Goal: Information Seeking & Learning: Learn about a topic

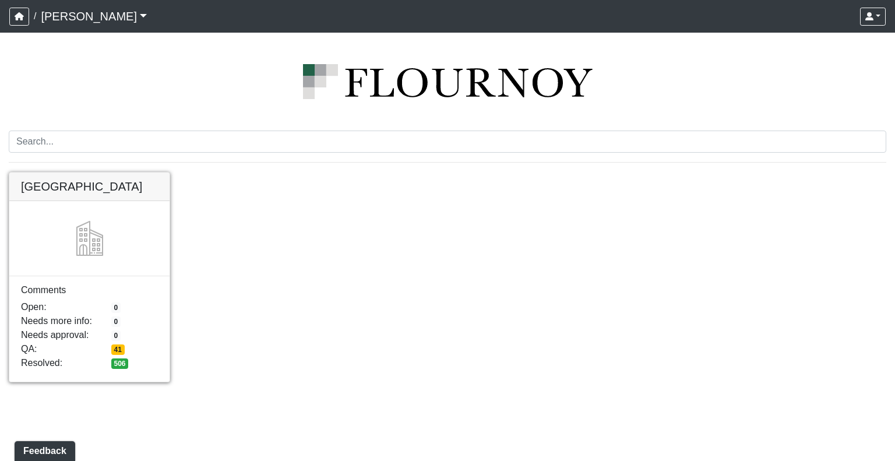
click at [84, 173] on link at bounding box center [89, 173] width 160 height 0
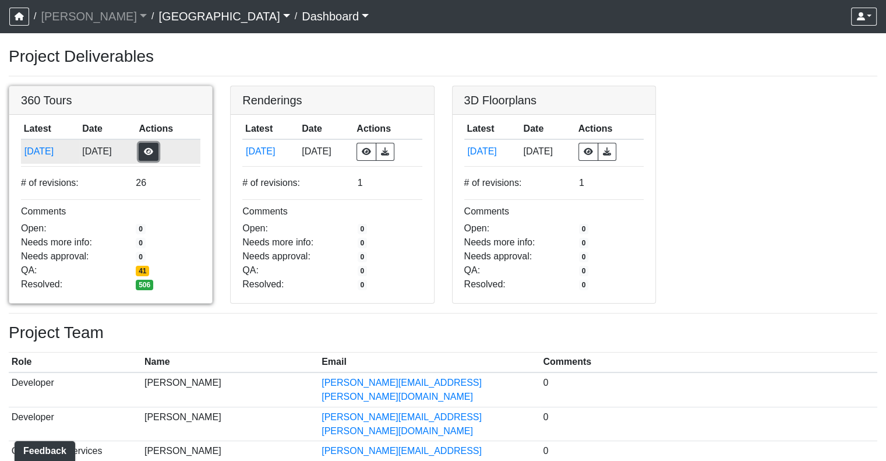
click at [159, 154] on button "button" at bounding box center [149, 152] width 20 height 18
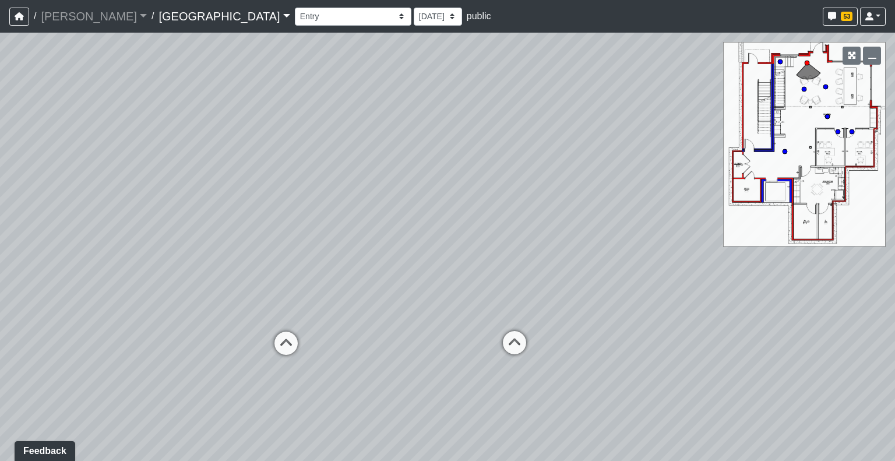
drag, startPoint x: 189, startPoint y: 303, endPoint x: 202, endPoint y: 223, distance: 80.9
click at [202, 223] on div "Loading... Reception Desk Loading... Lobby Loading... Landing Loading... Create…" at bounding box center [447, 247] width 895 height 428
drag, startPoint x: 483, startPoint y: 272, endPoint x: 501, endPoint y: 333, distance: 64.0
click at [501, 333] on div "Loading... Reception Desk Loading... Lobby Loading... Landing Loading... Create…" at bounding box center [447, 247] width 895 height 428
click at [784, 153] on circle at bounding box center [785, 151] width 5 height 5
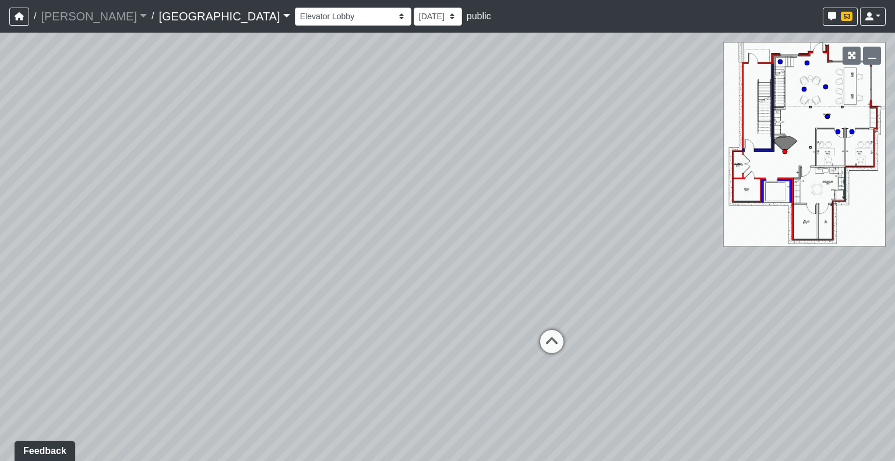
drag, startPoint x: 305, startPoint y: 330, endPoint x: 623, endPoint y: 259, distance: 326.1
click at [623, 259] on div "Loading... Reception Desk Loading... Lobby Loading... Landing Loading... Create…" at bounding box center [447, 247] width 895 height 428
click at [828, 115] on circle at bounding box center [827, 116] width 5 height 5
drag, startPoint x: 317, startPoint y: 330, endPoint x: 782, endPoint y: 200, distance: 482.9
click at [782, 200] on div "Loading... Reception Desk Loading... Lobby Loading... Landing Loading... Create…" at bounding box center [447, 247] width 895 height 428
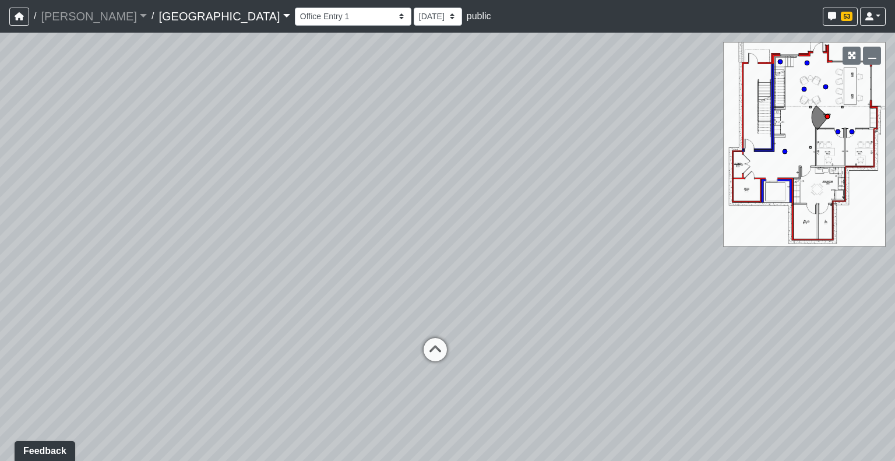
drag, startPoint x: 283, startPoint y: 159, endPoint x: 432, endPoint y: 256, distance: 178.5
click at [432, 256] on div "Loading... Reception Desk Loading... Lobby Loading... Landing Loading... Create…" at bounding box center [447, 247] width 895 height 428
click at [295, 17] on select "Clubroom Lobby Courtyard Entry Kitchen Kitchen Stools Seating TV Lounge Banquet…" at bounding box center [353, 17] width 117 height 18
click at [295, 8] on select "Clubroom Lobby Courtyard Entry Kitchen Kitchen Stools Seating TV Lounge Banquet…" at bounding box center [353, 17] width 117 height 18
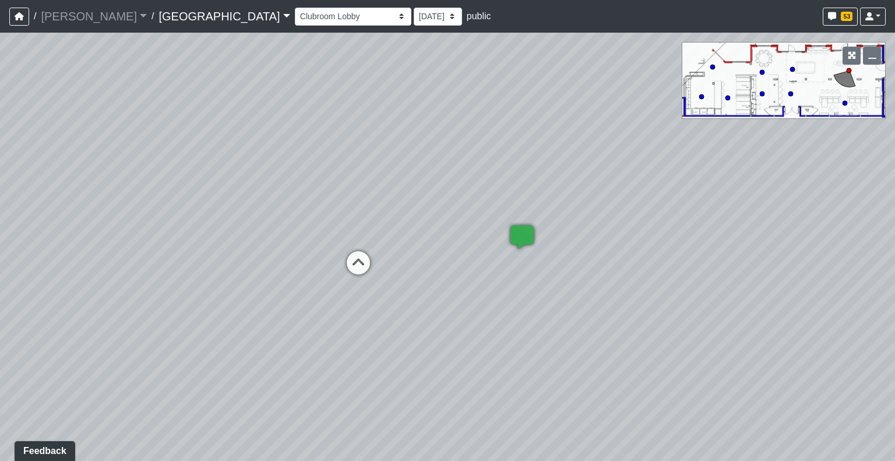
drag, startPoint x: 284, startPoint y: 315, endPoint x: 895, endPoint y: 233, distance: 615.8
click at [895, 233] on div "Loading... Reception Desk Loading... Lobby Loading... Landing Loading... Create…" at bounding box center [447, 247] width 895 height 428
drag, startPoint x: 292, startPoint y: 231, endPoint x: 363, endPoint y: 243, distance: 72.1
click at [363, 243] on div "Loading... Reception Desk Loading... Lobby Loading... Landing Loading... Create…" at bounding box center [447, 247] width 895 height 428
drag, startPoint x: 492, startPoint y: 184, endPoint x: 44, endPoint y: 165, distance: 449.2
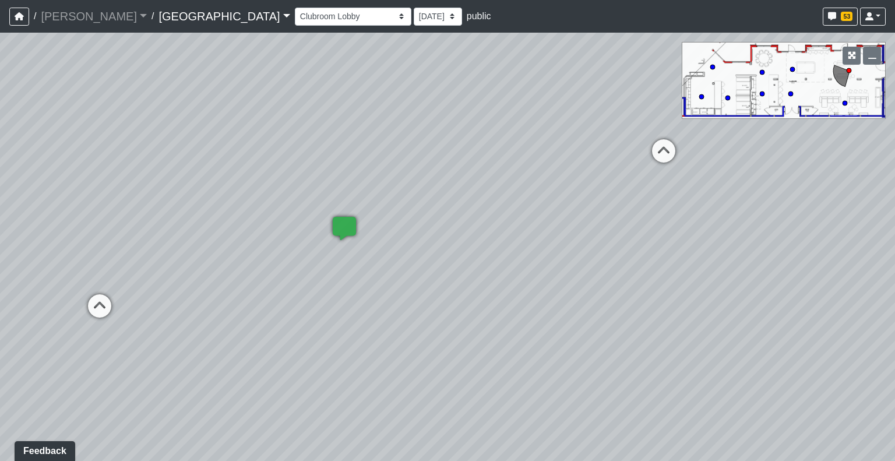
click at [44, 165] on div "Loading... Reception Desk Loading... Lobby Loading... Landing Loading... Create…" at bounding box center [447, 247] width 895 height 428
drag, startPoint x: 542, startPoint y: 238, endPoint x: 48, endPoint y: 226, distance: 493.8
click at [48, 226] on div "Loading... Reception Desk Loading... Lobby Loading... Landing Loading... Create…" at bounding box center [447, 247] width 895 height 428
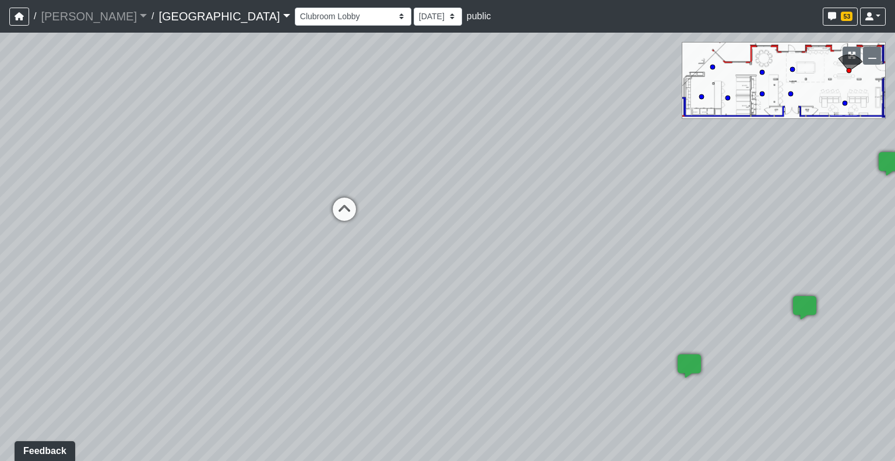
drag, startPoint x: 432, startPoint y: 248, endPoint x: 0, endPoint y: 314, distance: 437.3
click at [0, 314] on div "Loading... Reception Desk Loading... Lobby Loading... Landing Loading... Create…" at bounding box center [447, 247] width 895 height 428
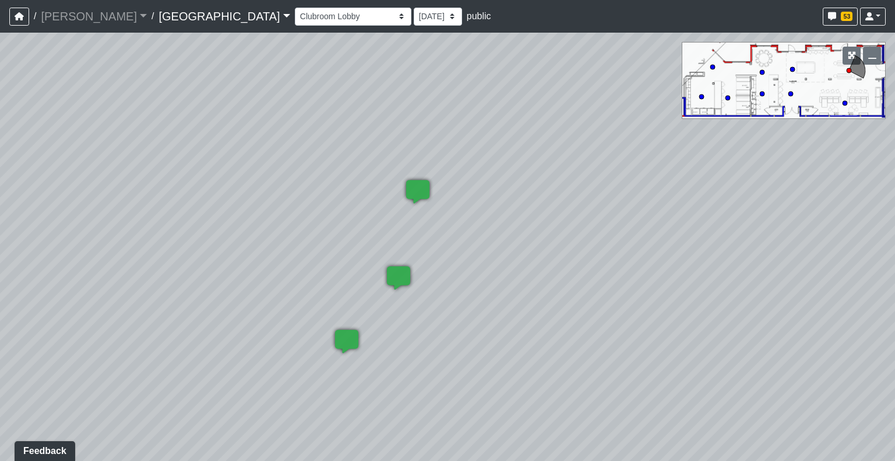
drag, startPoint x: 522, startPoint y: 312, endPoint x: 30, endPoint y: 319, distance: 491.9
click at [30, 319] on div "Loading... Reception Desk Loading... Lobby Loading... Landing Loading... Create…" at bounding box center [447, 247] width 895 height 428
click at [418, 189] on icon at bounding box center [417, 197] width 35 height 35
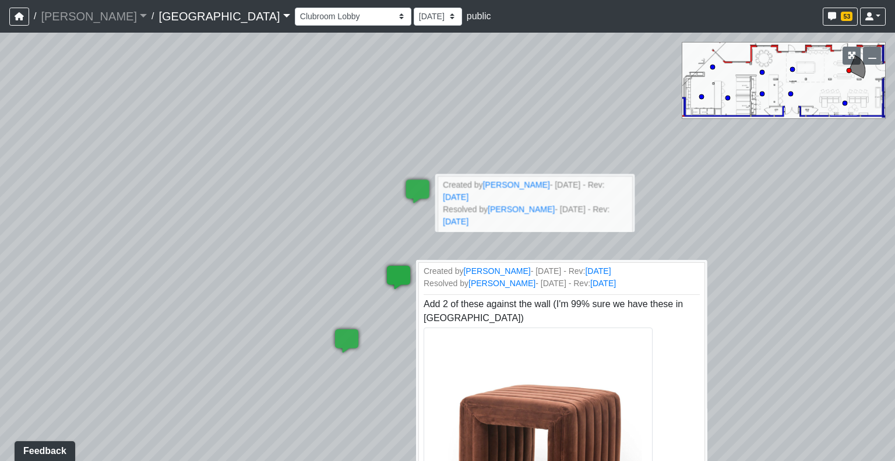
click at [399, 282] on icon at bounding box center [398, 283] width 35 height 35
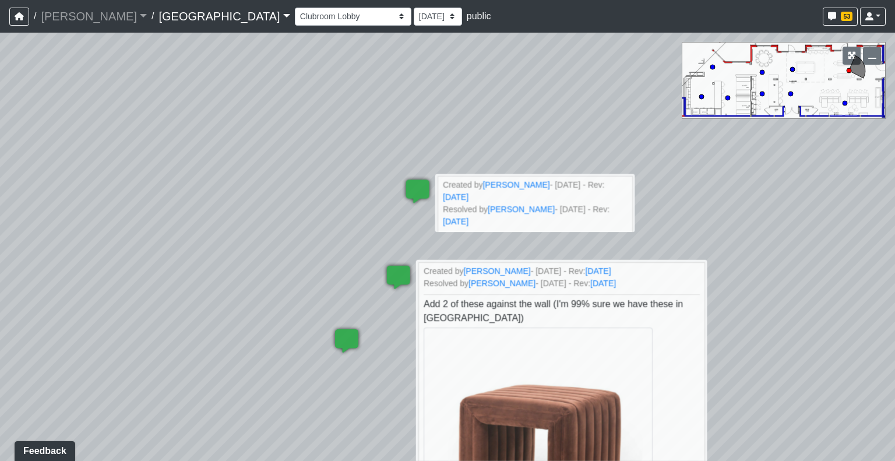
click at [349, 207] on div "Loading... Reception Desk Loading... Lobby Loading... Landing Loading... Create…" at bounding box center [447, 247] width 895 height 428
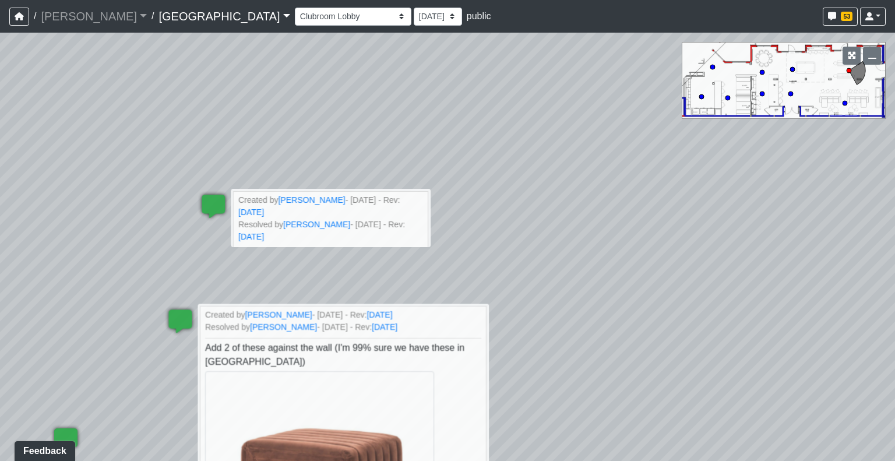
drag, startPoint x: 621, startPoint y: 154, endPoint x: 366, endPoint y: 180, distance: 256.0
click at [366, 180] on div "Loading... Reception Desk Loading... Lobby Loading... Landing Loading... Create…" at bounding box center [447, 247] width 895 height 428
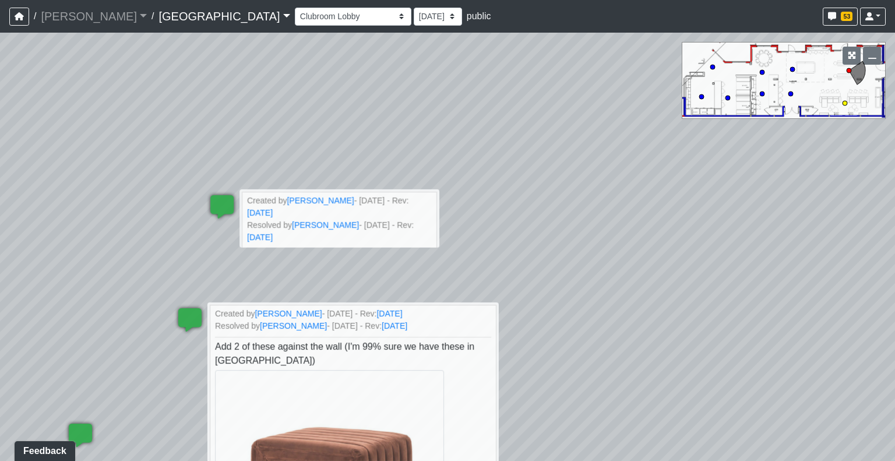
click at [844, 102] on circle at bounding box center [845, 103] width 5 height 5
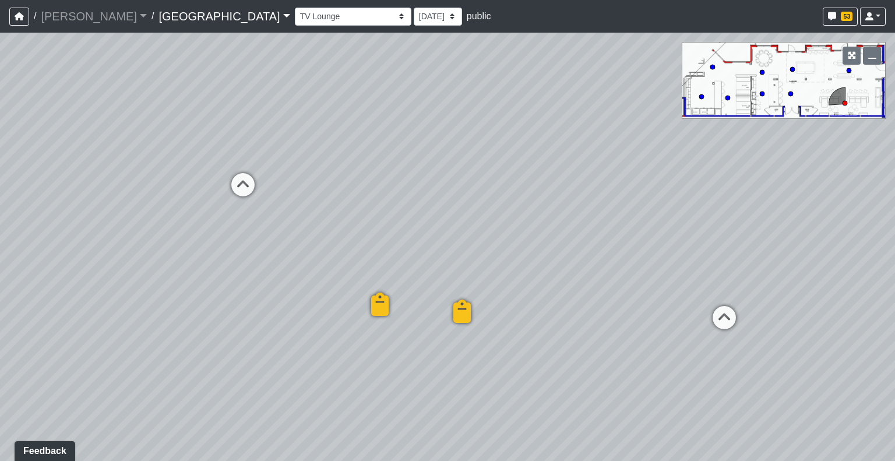
drag, startPoint x: 613, startPoint y: 340, endPoint x: 401, endPoint y: 269, distance: 223.6
click at [401, 269] on div "Loading... Reception Desk Loading... Lobby Loading... Landing Loading... Create…" at bounding box center [447, 247] width 895 height 428
drag, startPoint x: 423, startPoint y: 174, endPoint x: 601, endPoint y: 188, distance: 178.8
click at [601, 188] on div "Loading... Reception Desk Loading... Lobby Loading... Landing Loading... Create…" at bounding box center [447, 247] width 895 height 428
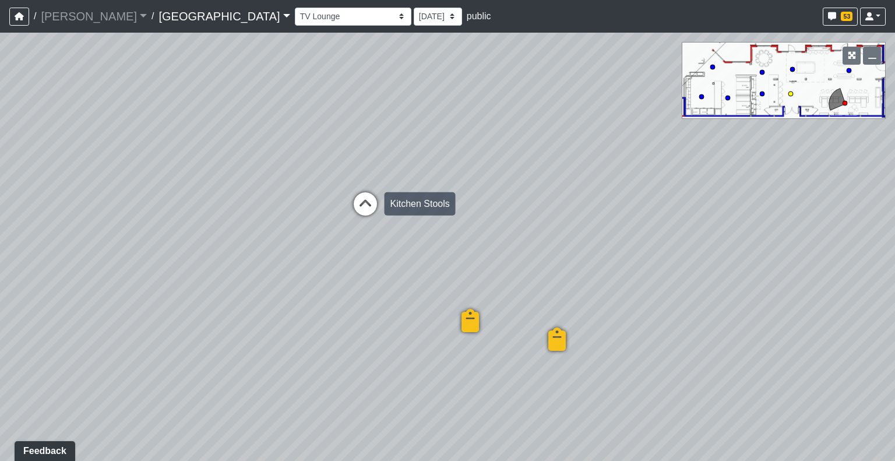
click at [363, 206] on icon at bounding box center [365, 209] width 35 height 35
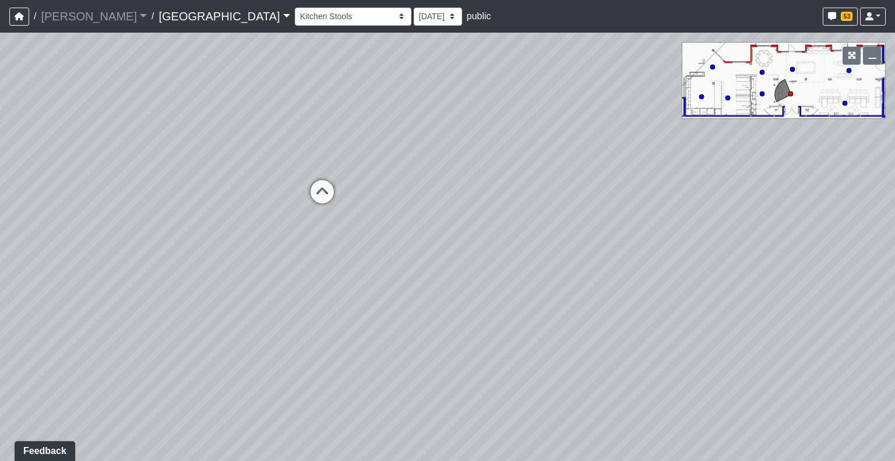
drag, startPoint x: 243, startPoint y: 264, endPoint x: 275, endPoint y: 254, distance: 33.7
click at [275, 254] on div "Loading... Reception Desk Loading... Lobby Loading... Landing Loading... Create…" at bounding box center [447, 247] width 895 height 428
click at [762, 72] on circle at bounding box center [762, 72] width 5 height 5
drag, startPoint x: 345, startPoint y: 314, endPoint x: 355, endPoint y: 240, distance: 74.7
click at [355, 240] on div "Loading... Reception Desk Loading... Lobby Loading... Landing Loading... Create…" at bounding box center [447, 247] width 895 height 428
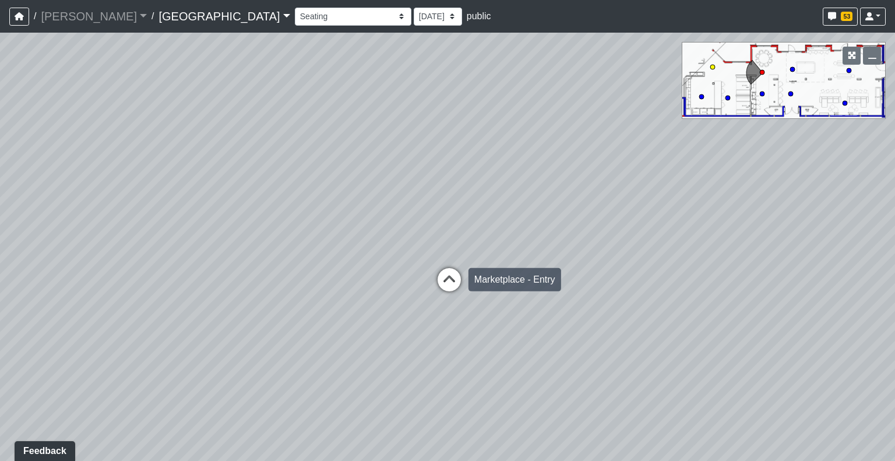
click at [449, 280] on icon at bounding box center [449, 285] width 35 height 35
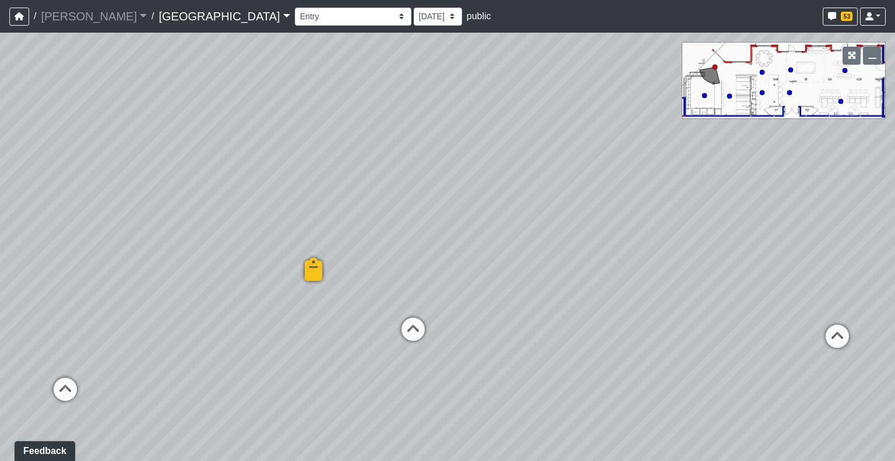
drag, startPoint x: 107, startPoint y: 321, endPoint x: 579, endPoint y: 353, distance: 473.2
click at [579, 353] on div "Loading... Reception Desk Loading... Lobby Loading... Landing Loading... Create…" at bounding box center [447, 247] width 895 height 428
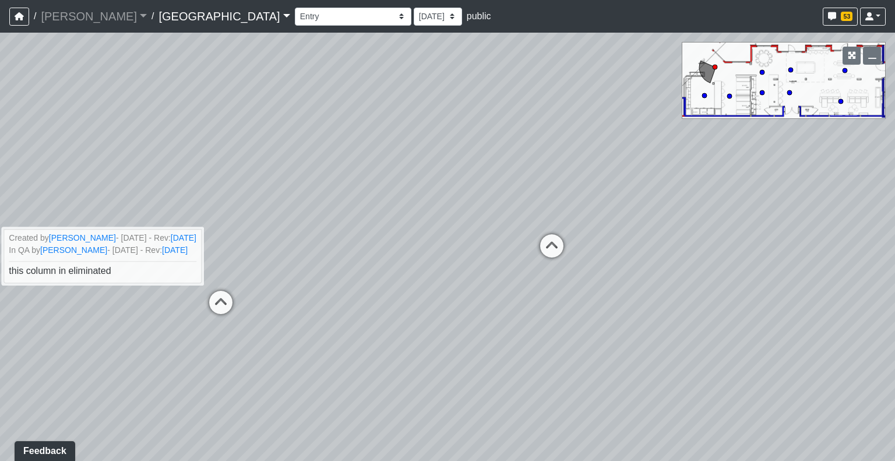
drag, startPoint x: 312, startPoint y: 293, endPoint x: 60, endPoint y: 225, distance: 261.4
click at [60, 225] on div "Loading... Reception Desk Loading... Lobby Loading... Landing Loading... Create…" at bounding box center [447, 247] width 895 height 428
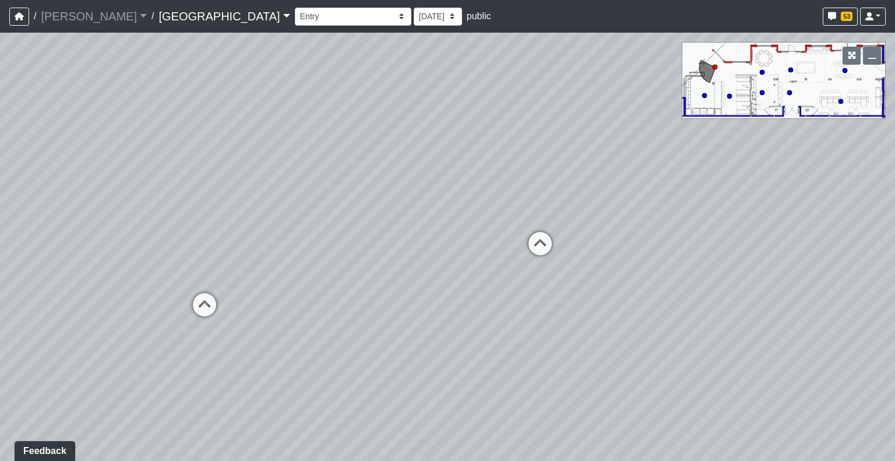
drag, startPoint x: 709, startPoint y: 222, endPoint x: 565, endPoint y: 228, distance: 143.5
click at [565, 228] on div "Loading... Reception Desk Loading... Lobby Loading... Landing Loading... Create…" at bounding box center [447, 247] width 895 height 428
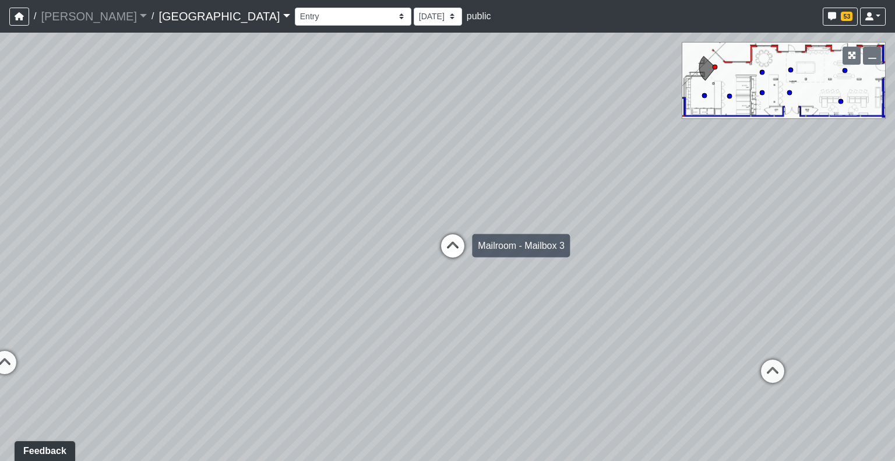
click at [447, 243] on icon at bounding box center [452, 251] width 35 height 35
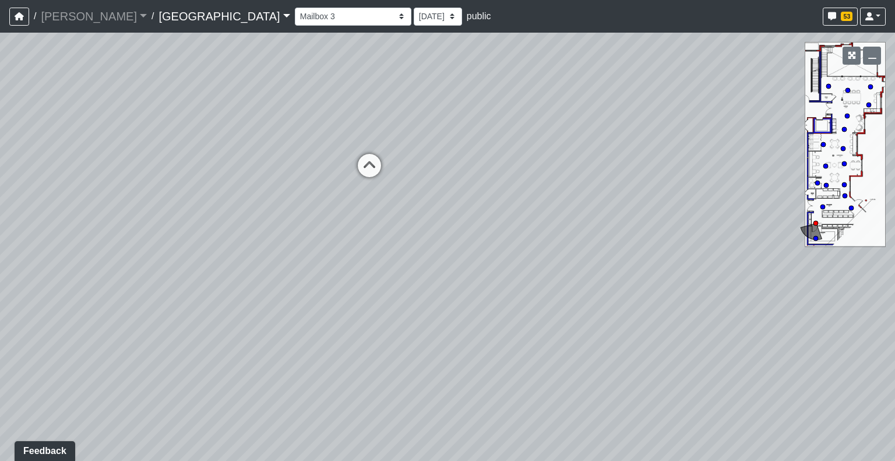
drag, startPoint x: 240, startPoint y: 255, endPoint x: 723, endPoint y: 217, distance: 484.7
click at [723, 217] on div "Loading... Reception Desk Loading... Lobby Loading... Landing Loading... Create…" at bounding box center [447, 247] width 895 height 428
click at [373, 161] on icon at bounding box center [372, 172] width 35 height 35
drag, startPoint x: 121, startPoint y: 304, endPoint x: 425, endPoint y: 195, distance: 323.5
click at [425, 195] on div "Loading... Reception Desk Loading... Lobby Loading... Landing Loading... Create…" at bounding box center [447, 247] width 895 height 428
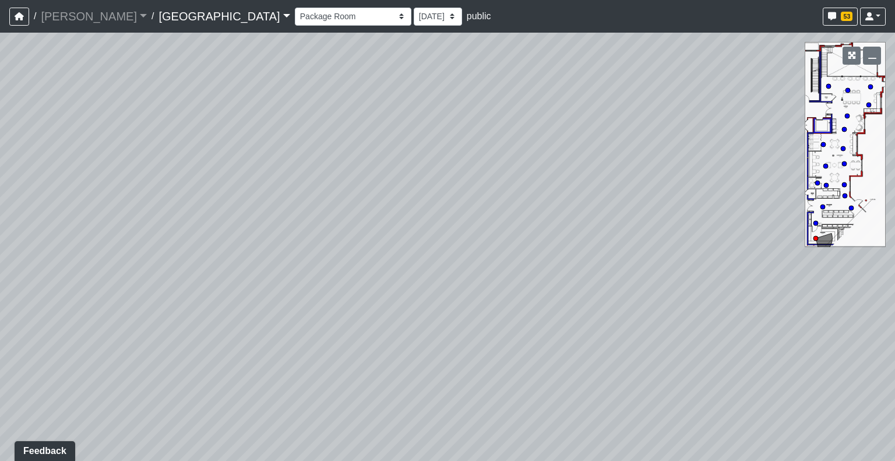
drag, startPoint x: 209, startPoint y: 219, endPoint x: 645, endPoint y: 209, distance: 436.0
click at [645, 209] on div "Loading... Reception Desk Loading... Lobby Loading... Landing Loading... Create…" at bounding box center [447, 247] width 895 height 428
drag, startPoint x: 230, startPoint y: 181, endPoint x: 571, endPoint y: 214, distance: 342.6
click at [571, 214] on div "Loading... Reception Desk Loading... Lobby Loading... Landing Loading... Create…" at bounding box center [447, 247] width 895 height 428
drag, startPoint x: 189, startPoint y: 244, endPoint x: 733, endPoint y: 308, distance: 547.5
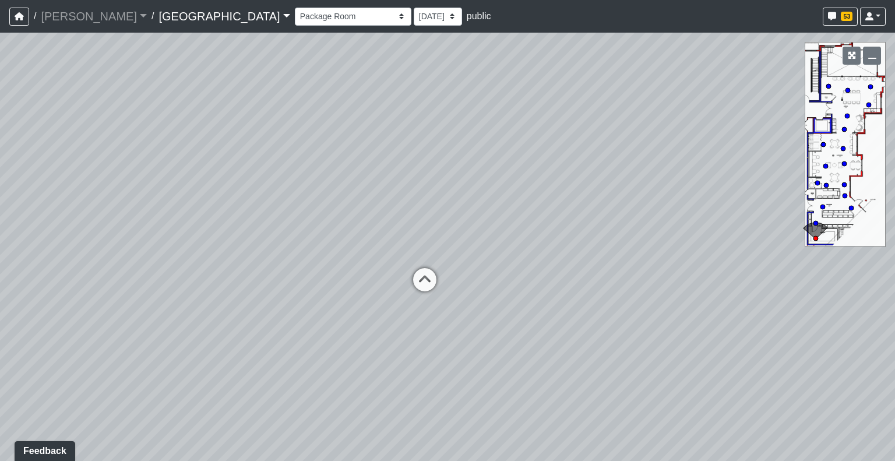
click at [733, 308] on div "Loading... Reception Desk Loading... Lobby Loading... Landing Loading... Create…" at bounding box center [447, 247] width 895 height 428
click at [414, 280] on icon at bounding box center [426, 288] width 35 height 35
click at [511, 282] on icon at bounding box center [511, 286] width 35 height 35
drag, startPoint x: 583, startPoint y: 194, endPoint x: 233, endPoint y: 263, distance: 356.4
click at [233, 263] on div "Loading... Reception Desk Loading... Lobby Loading... Landing Loading... Create…" at bounding box center [447, 247] width 895 height 428
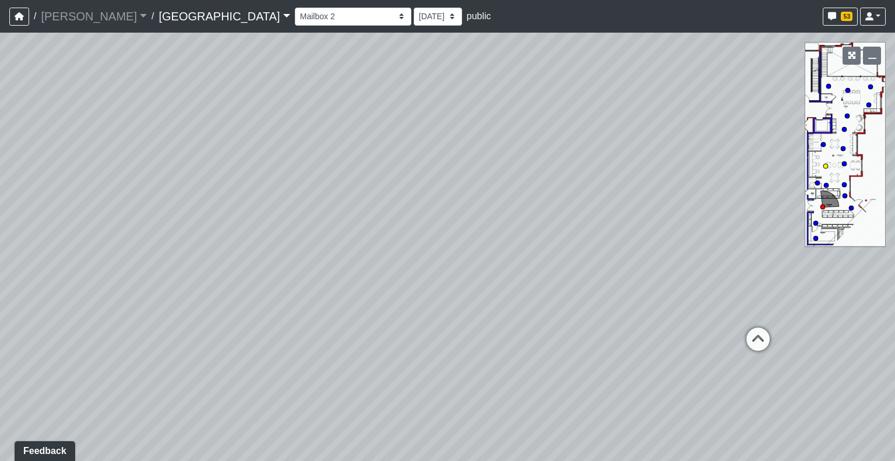
click at [825, 167] on circle at bounding box center [826, 166] width 5 height 5
drag, startPoint x: 193, startPoint y: 290, endPoint x: 297, endPoint y: 284, distance: 103.9
click at [297, 284] on div "Loading... Reception Desk Loading... Lobby Loading... Landing Loading... Create…" at bounding box center [447, 247] width 895 height 428
drag, startPoint x: 147, startPoint y: 263, endPoint x: 487, endPoint y: 259, distance: 340.4
click at [487, 259] on div "Loading... Reception Desk Loading... Lobby Loading... Landing Loading... Create…" at bounding box center [447, 247] width 895 height 428
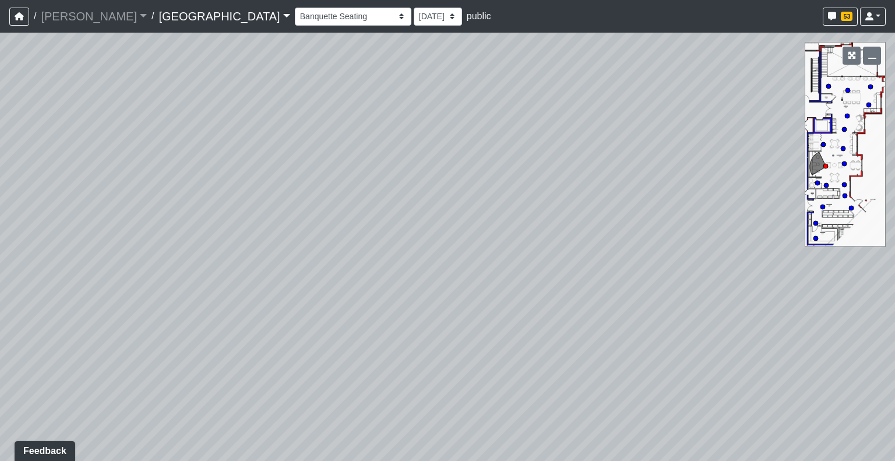
drag, startPoint x: 303, startPoint y: 269, endPoint x: 885, endPoint y: 149, distance: 594.6
click at [885, 149] on div "Loading... Reception Desk Loading... Lobby Loading... Landing Loading... Create…" at bounding box center [447, 247] width 895 height 428
drag, startPoint x: 391, startPoint y: 167, endPoint x: 45, endPoint y: 319, distance: 378.1
click at [45, 319] on div "Loading... Reception Desk Loading... Lobby Loading... Landing Loading... Create…" at bounding box center [447, 247] width 895 height 428
click at [538, 372] on icon at bounding box center [549, 379] width 35 height 35
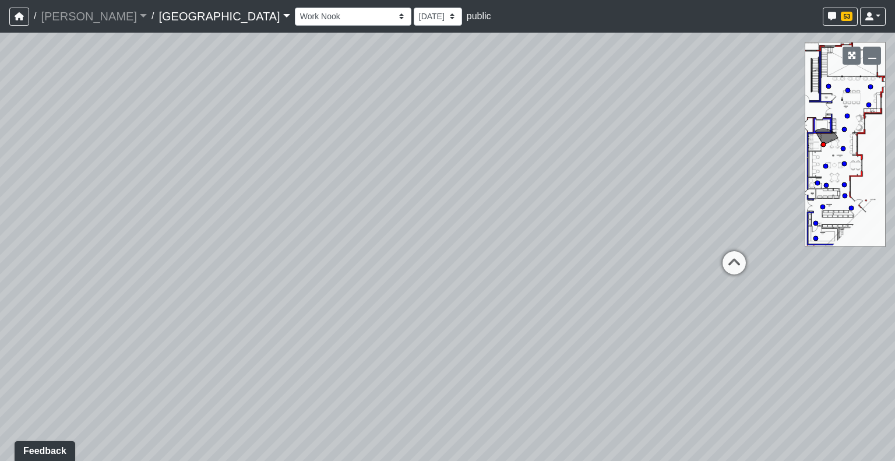
drag, startPoint x: 333, startPoint y: 339, endPoint x: 1, endPoint y: 365, distance: 333.2
click at [1, 365] on div "Loading... Reception Desk Loading... Lobby Loading... Landing Loading... Create…" at bounding box center [447, 247] width 895 height 428
click at [849, 115] on circle at bounding box center [847, 116] width 5 height 5
drag, startPoint x: 255, startPoint y: 324, endPoint x: 613, endPoint y: 147, distance: 399.8
click at [613, 147] on div "Loading... Reception Desk Loading... Lobby Loading... Landing Loading... Create…" at bounding box center [447, 247] width 895 height 428
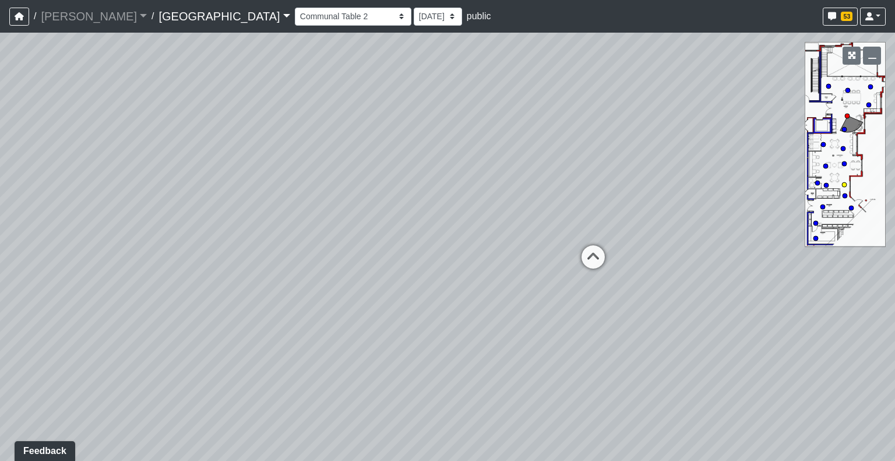
click at [845, 185] on circle at bounding box center [844, 184] width 5 height 5
drag, startPoint x: 423, startPoint y: 297, endPoint x: 681, endPoint y: 177, distance: 285.3
click at [681, 177] on div "Loading... Reception Desk Loading... Lobby Loading... Landing Loading... Create…" at bounding box center [447, 247] width 895 height 428
click at [822, 205] on circle at bounding box center [823, 207] width 5 height 5
click at [846, 89] on circle at bounding box center [848, 90] width 5 height 5
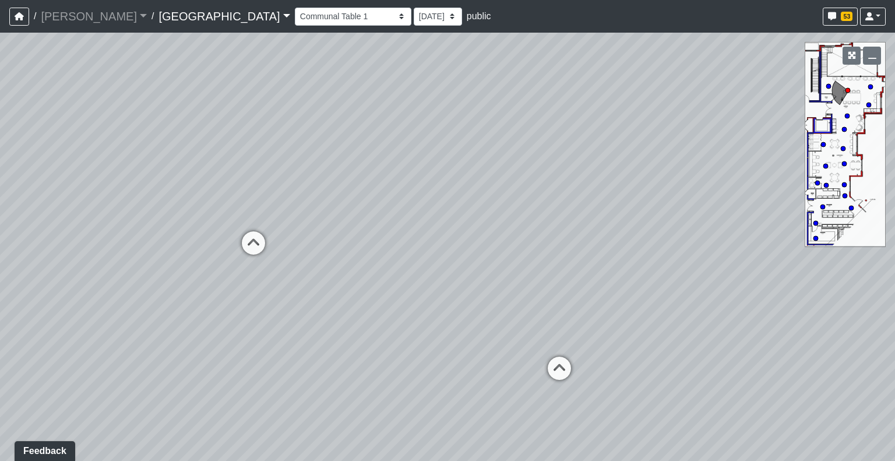
drag, startPoint x: 656, startPoint y: 221, endPoint x: 72, endPoint y: 224, distance: 583.4
click at [72, 224] on div "Loading... Reception Desk Loading... Lobby Loading... Landing Loading... Create…" at bounding box center [447, 247] width 895 height 428
drag, startPoint x: 406, startPoint y: 221, endPoint x: 0, endPoint y: 153, distance: 411.3
click at [0, 153] on div "Loading... Reception Desk Loading... Lobby Loading... Landing Loading... Create…" at bounding box center [447, 247] width 895 height 428
click at [301, 15] on select "Clubroom Lobby Courtyard Entry Kitchen Kitchen Stools Seating TV Lounge Banquet…" at bounding box center [353, 17] width 117 height 18
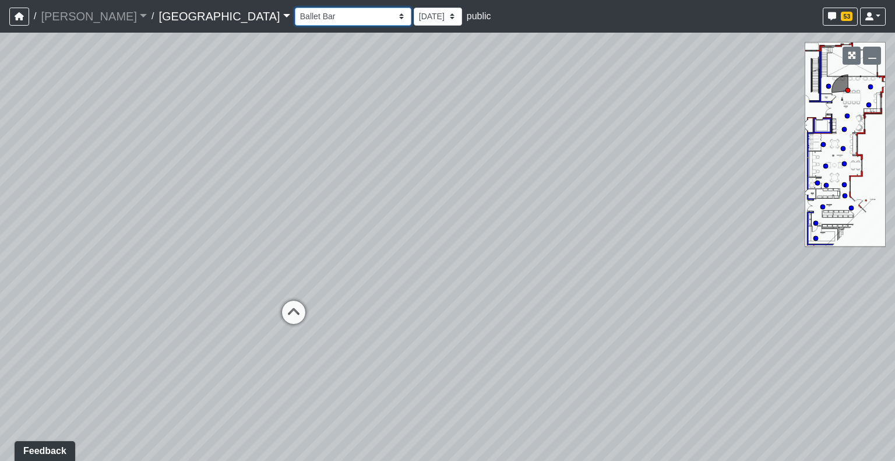
click at [295, 8] on select "Clubroom Lobby Courtyard Entry Kitchen Kitchen Stools Seating TV Lounge Banquet…" at bounding box center [353, 17] width 117 height 18
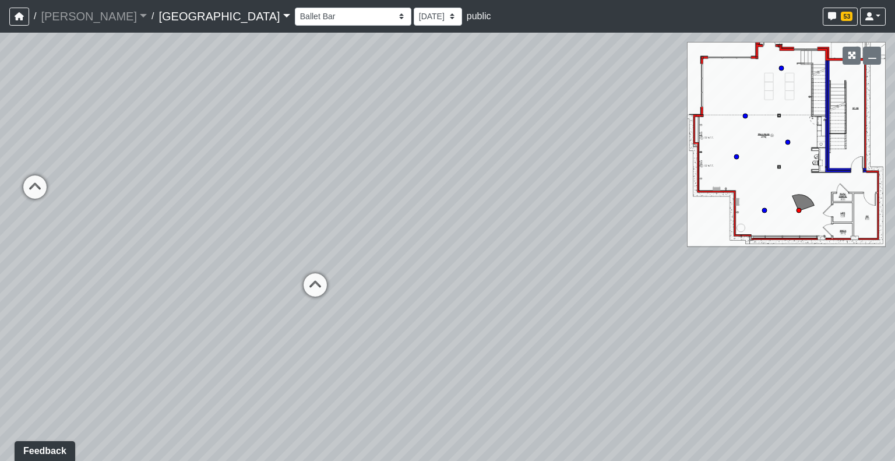
drag, startPoint x: 277, startPoint y: 326, endPoint x: 6, endPoint y: 242, distance: 284.4
click at [6, 242] on div "Loading... Reception Desk Loading... Lobby Loading... Landing Loading... Create…" at bounding box center [447, 247] width 895 height 428
drag, startPoint x: 492, startPoint y: 214, endPoint x: 359, endPoint y: 216, distance: 132.9
click at [359, 216] on div "Loading... Reception Desk Loading... Lobby Loading... Landing Loading... Create…" at bounding box center [447, 247] width 895 height 428
drag, startPoint x: 548, startPoint y: 212, endPoint x: 0, endPoint y: 223, distance: 548.0
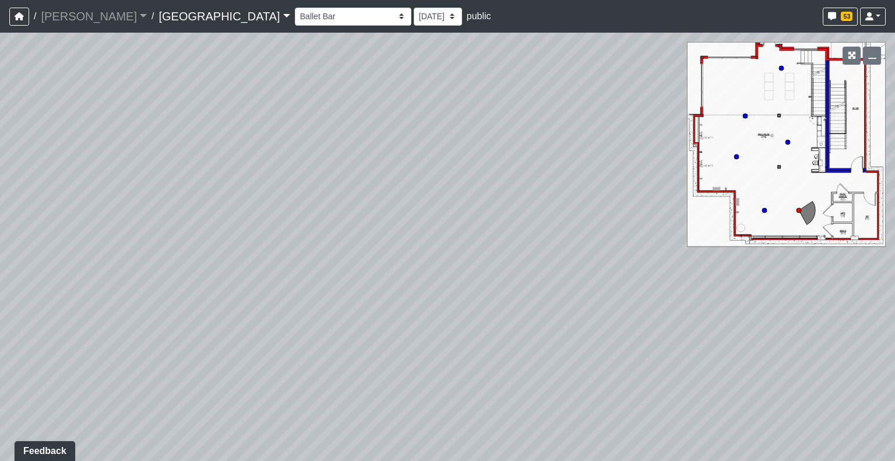
click at [0, 223] on div "Loading... Reception Desk Loading... Lobby Loading... Landing Loading... Create…" at bounding box center [447, 247] width 895 height 428
drag, startPoint x: 482, startPoint y: 262, endPoint x: 646, endPoint y: 277, distance: 164.4
click at [646, 277] on div "Loading... Reception Desk Loading... Lobby Loading... Landing Loading... Create…" at bounding box center [447, 247] width 895 height 428
drag, startPoint x: 222, startPoint y: 277, endPoint x: 550, endPoint y: 251, distance: 329.2
click at [550, 251] on div "Loading... Reception Desk Loading... Lobby Loading... Landing Loading... Create…" at bounding box center [447, 247] width 895 height 428
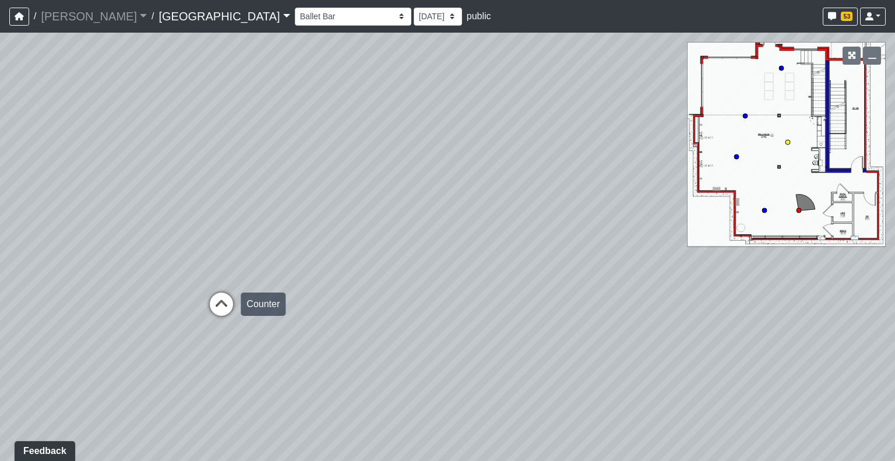
click at [217, 302] on icon at bounding box center [221, 310] width 35 height 35
drag, startPoint x: 525, startPoint y: 279, endPoint x: 245, endPoint y: 311, distance: 282.2
click at [245, 311] on div "Loading... Reception Desk Loading... Lobby Loading... Landing Loading... Create…" at bounding box center [447, 247] width 895 height 428
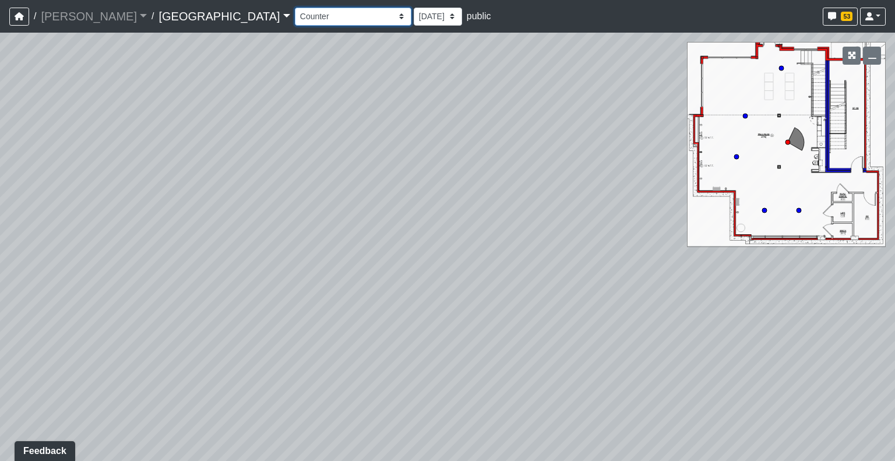
click at [297, 12] on select "Clubroom Lobby Courtyard Entry Kitchen Kitchen Stools Seating TV Lounge Banquet…" at bounding box center [353, 17] width 117 height 18
click at [295, 8] on select "Clubroom Lobby Courtyard Entry Kitchen Kitchen Stools Seating TV Lounge Banquet…" at bounding box center [353, 17] width 117 height 18
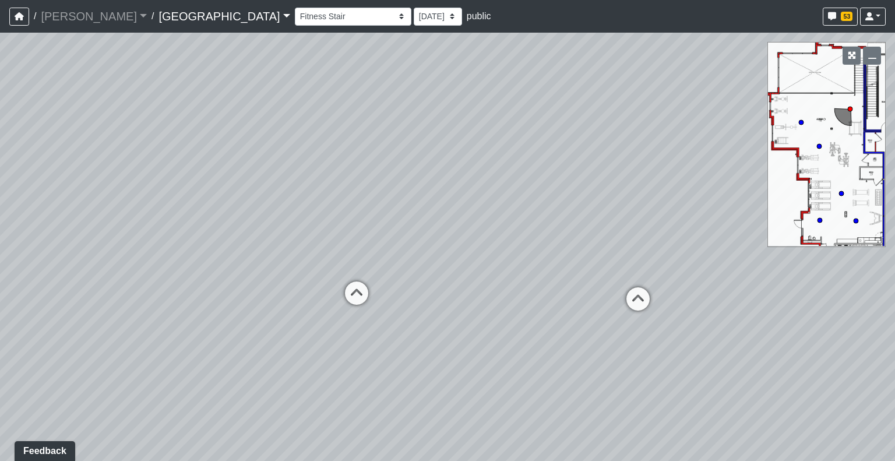
drag, startPoint x: 256, startPoint y: 242, endPoint x: 441, endPoint y: 198, distance: 190.1
click at [441, 198] on div "Loading... Reception Desk Loading... Lobby Loading... Landing Loading... Create…" at bounding box center [447, 247] width 895 height 428
drag, startPoint x: 151, startPoint y: 313, endPoint x: 409, endPoint y: 294, distance: 258.3
click at [409, 294] on div "Loading... Reception Desk Loading... Lobby Loading... Landing Loading... Create…" at bounding box center [447, 247] width 895 height 428
click at [529, 286] on icon at bounding box center [527, 294] width 35 height 35
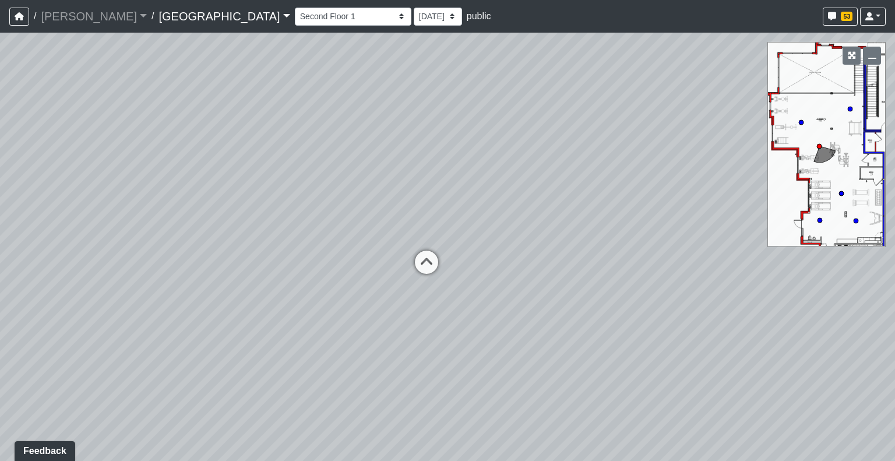
drag, startPoint x: 172, startPoint y: 242, endPoint x: 462, endPoint y: 219, distance: 291.2
click at [462, 219] on div "Loading... Reception Desk Loading... Lobby Loading... Landing Loading... Create…" at bounding box center [447, 247] width 895 height 428
click at [423, 268] on icon at bounding box center [426, 268] width 35 height 35
drag, startPoint x: 708, startPoint y: 264, endPoint x: 456, endPoint y: 277, distance: 252.7
click at [456, 277] on div "Loading... Reception Desk Loading... Lobby Loading... Landing Loading... Create…" at bounding box center [447, 247] width 895 height 428
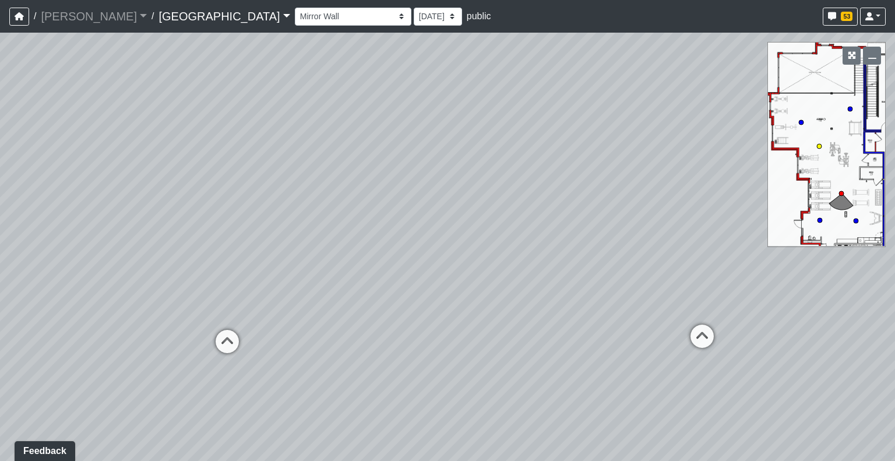
click at [821, 147] on circle at bounding box center [819, 146] width 5 height 5
click at [856, 220] on circle at bounding box center [856, 221] width 5 height 5
drag, startPoint x: 647, startPoint y: 277, endPoint x: 820, endPoint y: 263, distance: 173.7
click at [820, 263] on div "Loading... Reception Desk Loading... Lobby Loading... Landing Loading... Create…" at bounding box center [447, 247] width 895 height 428
click at [295, 20] on select "Clubroom Lobby Courtyard Entry Kitchen Kitchen Stools Seating TV Lounge Banquet…" at bounding box center [353, 17] width 117 height 18
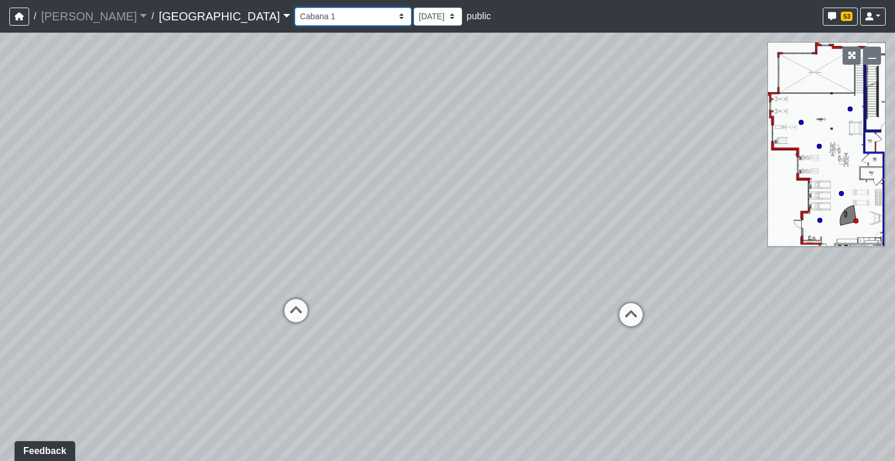
click at [295, 8] on select "Clubroom Lobby Courtyard Entry Kitchen Kitchen Stools Seating TV Lounge Banquet…" at bounding box center [353, 17] width 117 height 18
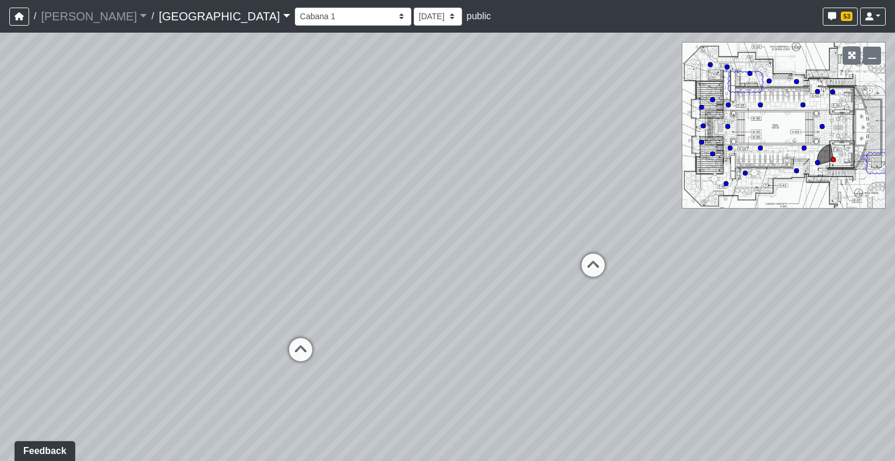
drag, startPoint x: 451, startPoint y: 319, endPoint x: 472, endPoint y: 339, distance: 29.7
click at [472, 339] on div "Loading... Reception Desk Loading... Lobby Loading... Landing Loading... Create…" at bounding box center [447, 247] width 895 height 428
click at [296, 354] on icon at bounding box center [299, 360] width 35 height 35
drag, startPoint x: 259, startPoint y: 305, endPoint x: 435, endPoint y: 356, distance: 183.9
click at [435, 356] on div "Loading... Reception Desk Loading... Lobby Loading... Landing Loading... Create…" at bounding box center [447, 247] width 895 height 428
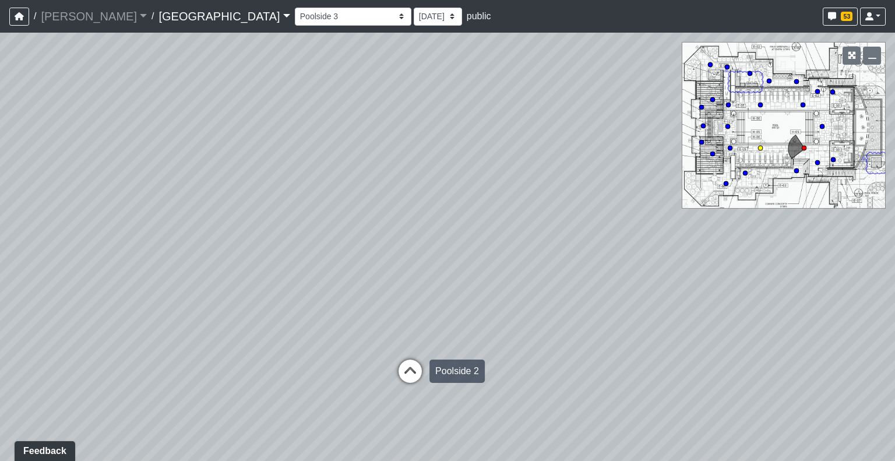
click at [410, 370] on icon at bounding box center [410, 377] width 35 height 35
drag, startPoint x: 787, startPoint y: 333, endPoint x: 615, endPoint y: 301, distance: 174.9
click at [615, 301] on div "Loading... Reception Desk Loading... Lobby Loading... Landing Loading... Create…" at bounding box center [447, 247] width 895 height 428
drag, startPoint x: 711, startPoint y: 300, endPoint x: 571, endPoint y: 298, distance: 139.9
click at [571, 298] on div "Loading... Reception Desk Loading... Lobby Loading... Landing Loading... Create…" at bounding box center [447, 247] width 895 height 428
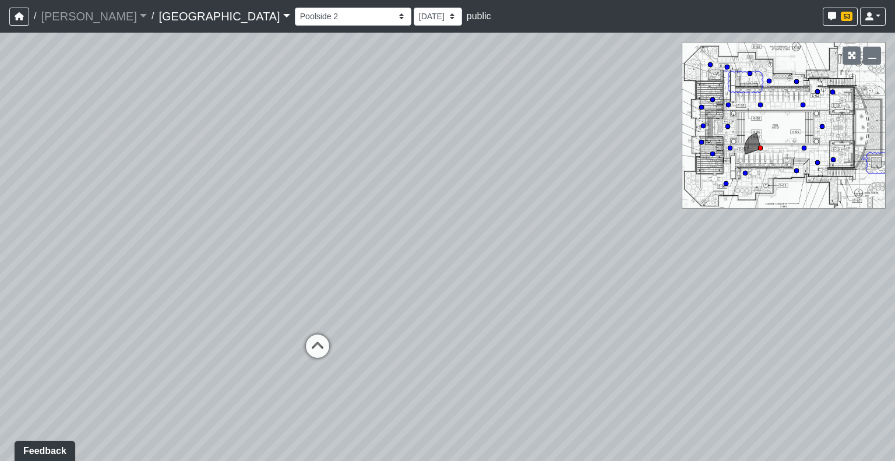
drag, startPoint x: 188, startPoint y: 314, endPoint x: 343, endPoint y: 295, distance: 156.1
click at [343, 295] on div "Loading... Reception Desk Loading... Lobby Loading... Landing Loading... Create…" at bounding box center [447, 247] width 895 height 428
drag, startPoint x: 342, startPoint y: 245, endPoint x: 655, endPoint y: 212, distance: 314.7
click at [655, 212] on div "Loading... Reception Desk Loading... Lobby Loading... Landing Loading... Create…" at bounding box center [447, 247] width 895 height 428
drag, startPoint x: 361, startPoint y: 252, endPoint x: 783, endPoint y: 222, distance: 423.0
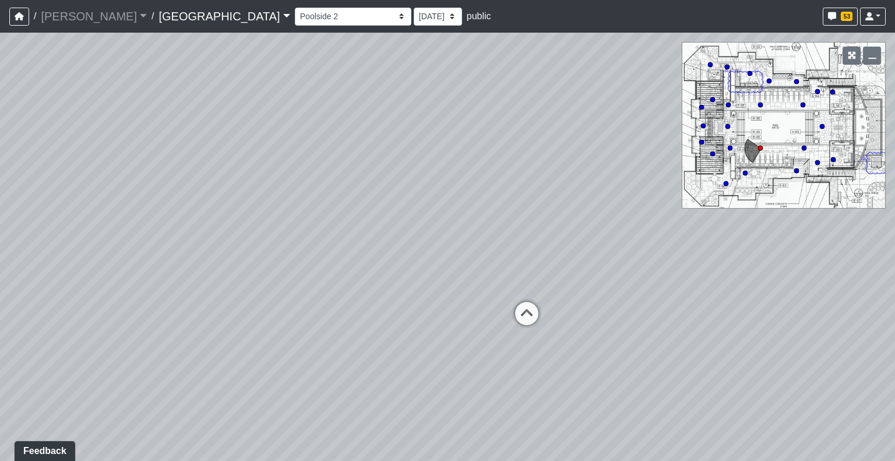
click at [783, 222] on div "Loading... Reception Desk Loading... Lobby Loading... Landing Loading... Create…" at bounding box center [447, 247] width 895 height 428
drag, startPoint x: 394, startPoint y: 234, endPoint x: 741, endPoint y: 216, distance: 347.8
click at [741, 216] on div "Loading... Reception Desk Loading... Lobby Loading... Landing Loading... Create…" at bounding box center [447, 247] width 895 height 428
drag, startPoint x: 478, startPoint y: 232, endPoint x: 720, endPoint y: 219, distance: 241.7
click at [720, 219] on div "Loading... Reception Desk Loading... Lobby Loading... Landing Loading... Create…" at bounding box center [447, 247] width 895 height 428
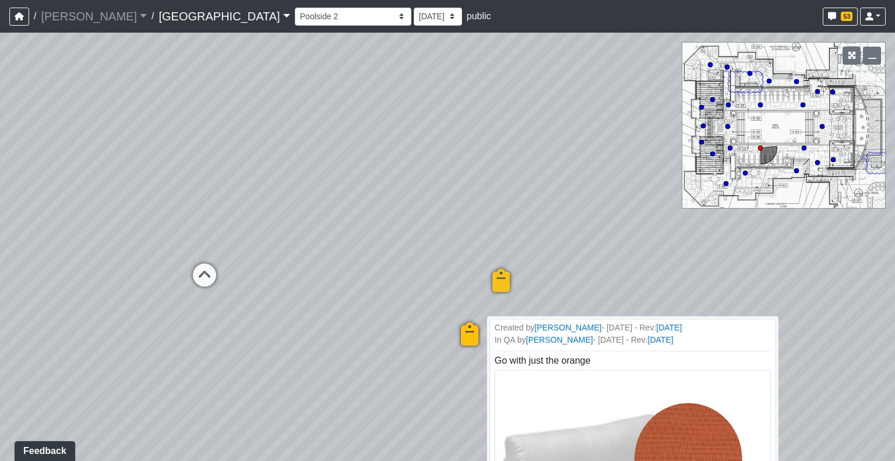
click at [469, 334] on icon at bounding box center [469, 339] width 35 height 35
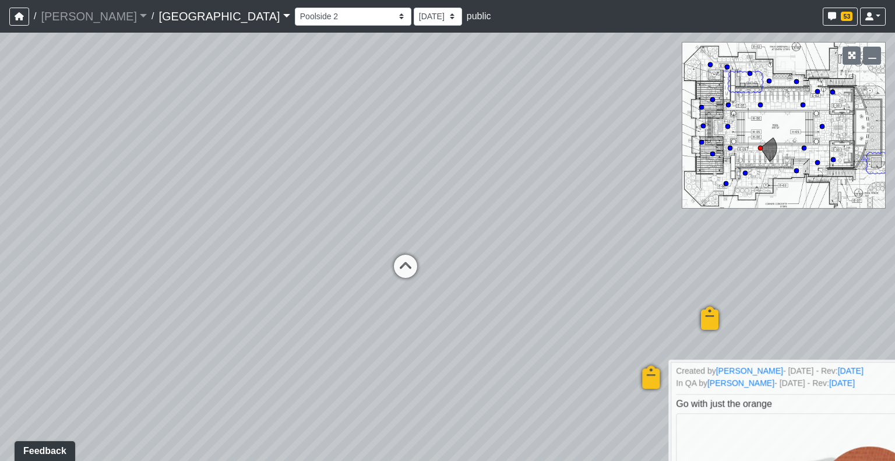
drag, startPoint x: 156, startPoint y: 272, endPoint x: 435, endPoint y: 282, distance: 279.3
click at [435, 282] on div "Loading... Reception Desk Loading... Lobby Loading... Landing Loading... Create…" at bounding box center [447, 247] width 895 height 428
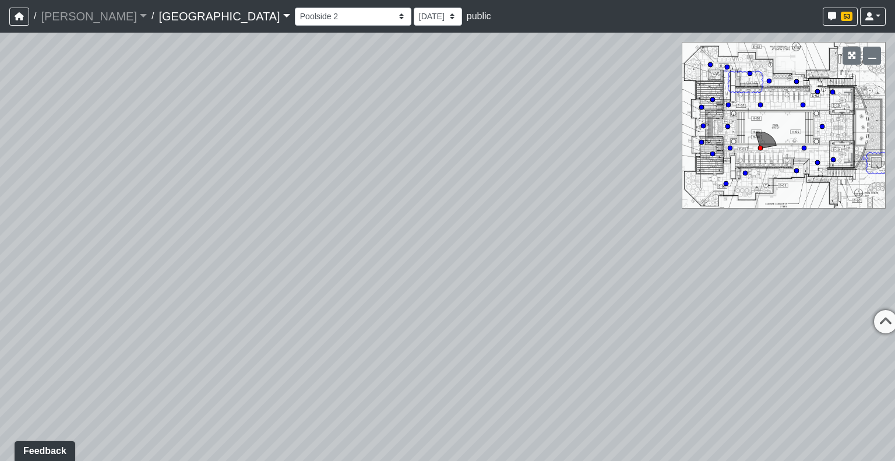
drag, startPoint x: 53, startPoint y: 263, endPoint x: 582, endPoint y: 268, distance: 528.6
click at [582, 268] on div "Loading... Reception Desk Loading... Lobby Loading... Landing Loading... Create…" at bounding box center [447, 247] width 895 height 428
click at [295, 17] on select "Clubroom Lobby Courtyard Entry Kitchen Kitchen Stools Seating TV Lounge Banquet…" at bounding box center [353, 17] width 117 height 18
click at [295, 8] on select "Clubroom Lobby Courtyard Entry Kitchen Kitchen Stools Seating TV Lounge Banquet…" at bounding box center [353, 17] width 117 height 18
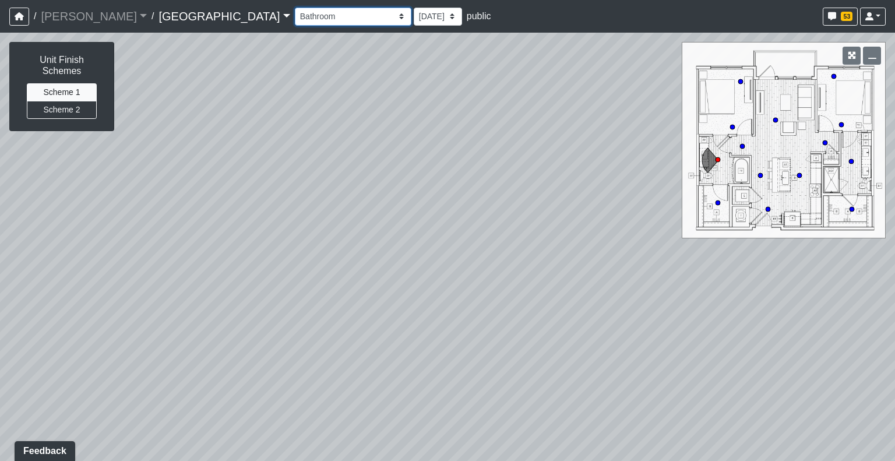
click at [295, 23] on select "Clubroom Lobby Courtyard Entry Kitchen Kitchen Stools Seating TV Lounge Banquet…" at bounding box center [353, 17] width 117 height 18
click at [295, 8] on select "Clubroom Lobby Courtyard Entry Kitchen Kitchen Stools Seating TV Lounge Banquet…" at bounding box center [353, 17] width 117 height 18
select select "gLDrTUWPG4XFDdnGB4uQWR"
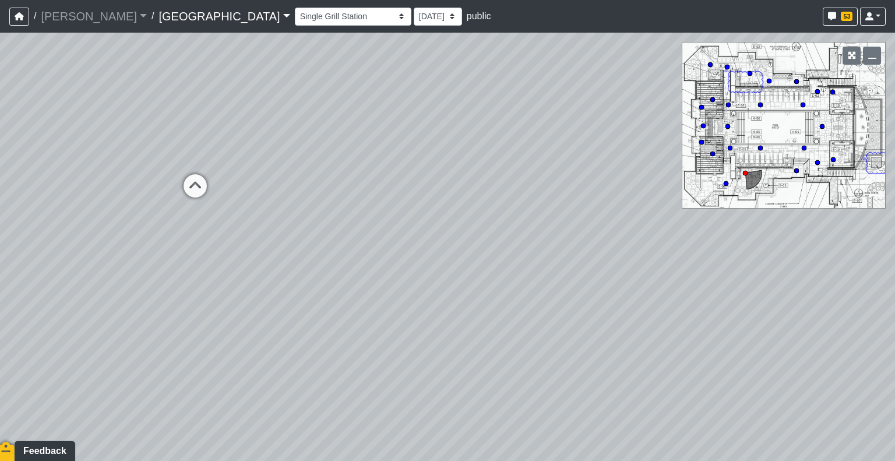
drag, startPoint x: 368, startPoint y: 307, endPoint x: 9, endPoint y: 148, distance: 393.0
click at [0, 142] on div "Loading... Reception Desk Loading... Lobby Loading... Landing Loading... Create…" at bounding box center [447, 247] width 895 height 428
drag, startPoint x: 504, startPoint y: 188, endPoint x: 0, endPoint y: 188, distance: 504.1
click at [0, 188] on div "Loading... Reception Desk Loading... Lobby Loading... Landing Loading... Create…" at bounding box center [447, 247] width 895 height 428
drag, startPoint x: 484, startPoint y: 253, endPoint x: 0, endPoint y: 267, distance: 484.5
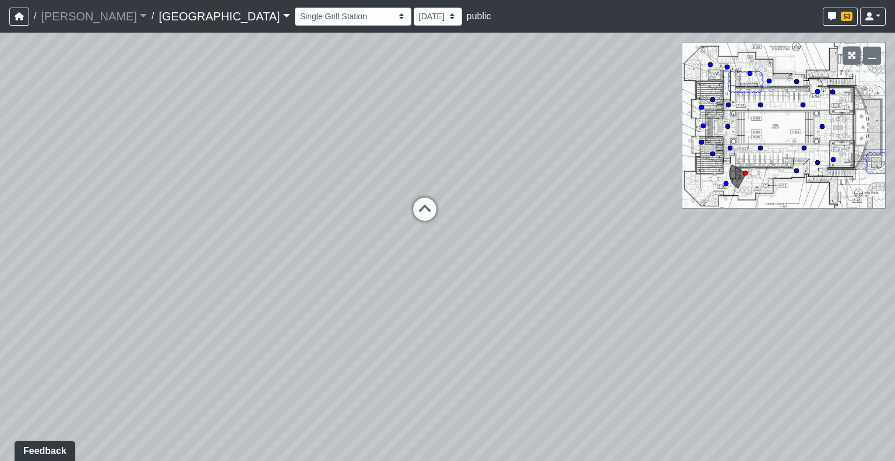
click at [0, 267] on div "Loading... Reception Desk Loading... Lobby Loading... Landing Loading... Create…" at bounding box center [447, 247] width 895 height 428
drag, startPoint x: 522, startPoint y: 154, endPoint x: 72, endPoint y: 250, distance: 460.0
click at [72, 250] on div "Loading... Reception Desk Loading... Lobby Loading... Landing Loading... Create…" at bounding box center [447, 247] width 895 height 428
click at [303, 13] on select "Clubroom Lobby Courtyard Entry Kitchen Kitchen Stools Seating TV Lounge Banquet…" at bounding box center [353, 17] width 117 height 18
click at [304, 20] on select "Clubroom Lobby Courtyard Entry Kitchen Kitchen Stools Seating TV Lounge Banquet…" at bounding box center [353, 17] width 117 height 18
